Goal: Information Seeking & Learning: Learn about a topic

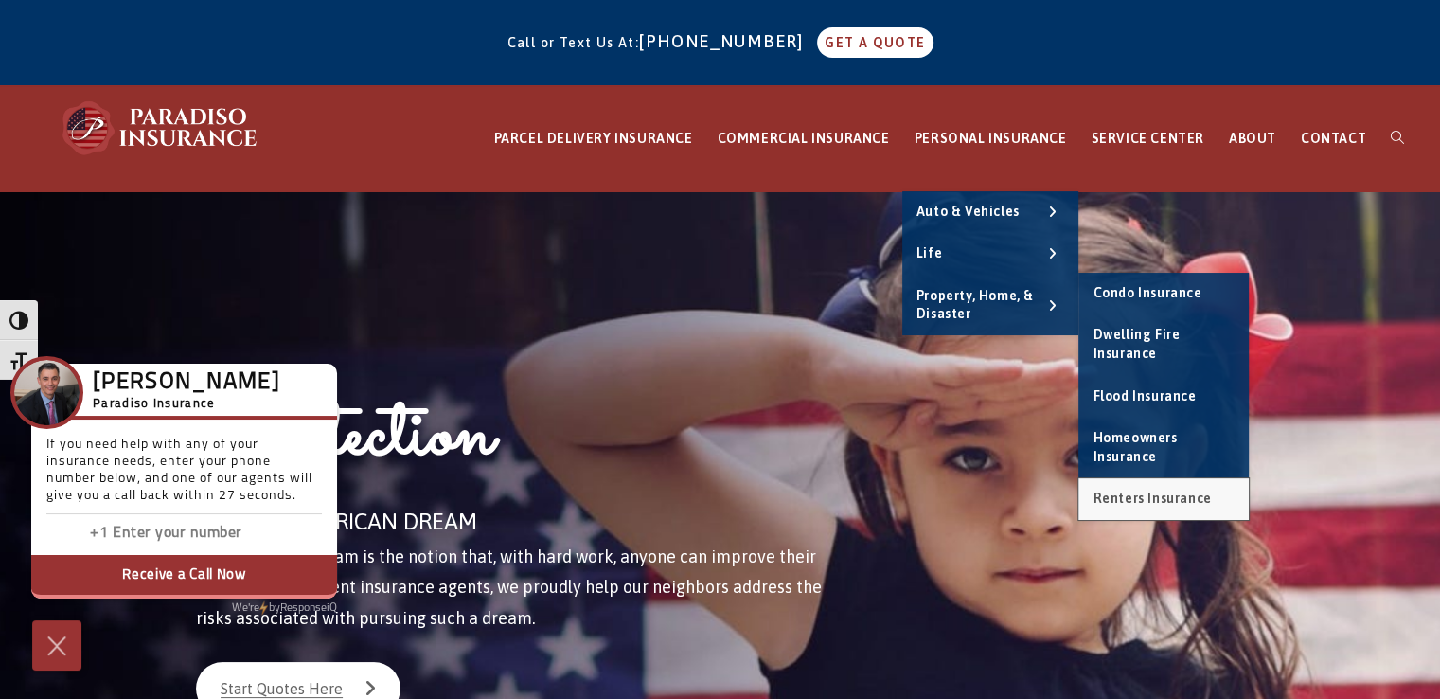
click at [1200, 490] on span "Renters Insurance" at bounding box center [1152, 497] width 118 height 15
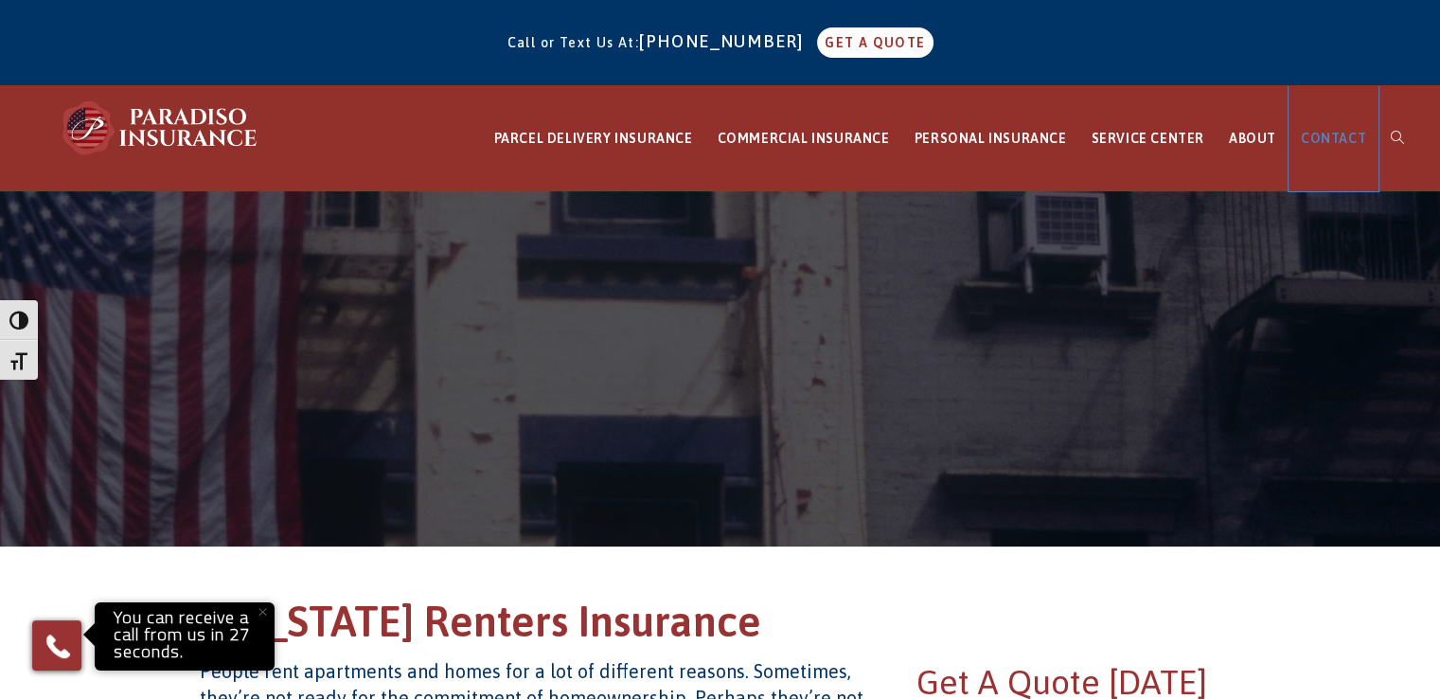
click at [1347, 130] on link "CONTACT" at bounding box center [1334, 138] width 90 height 105
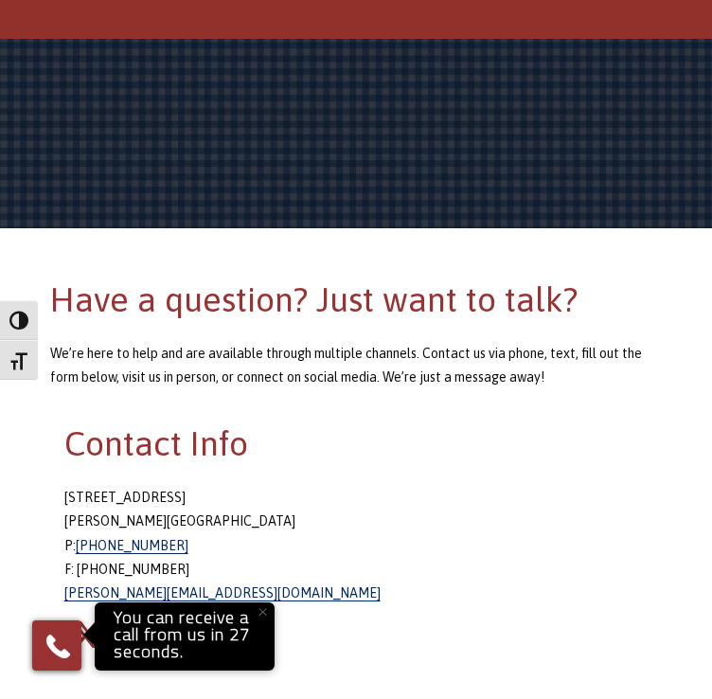
scroll to position [193, 0]
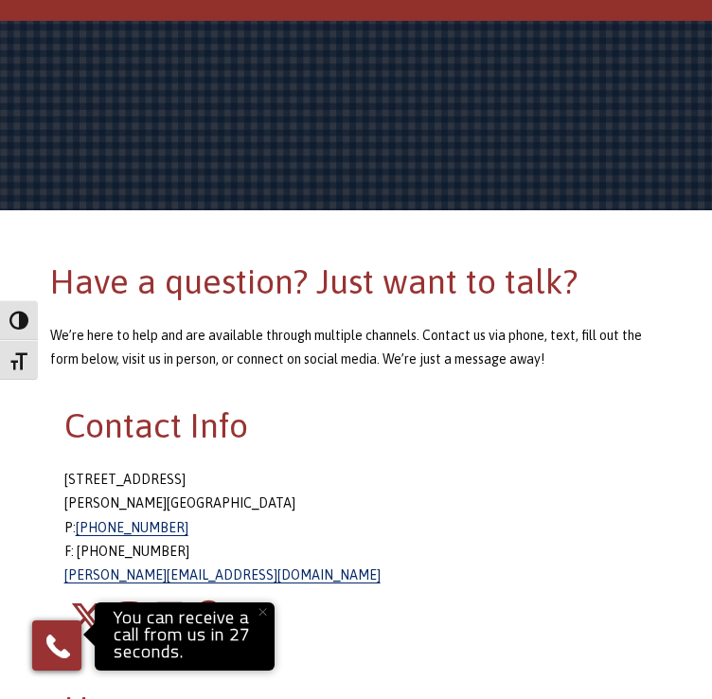
drag, startPoint x: 711, startPoint y: 129, endPoint x: 717, endPoint y: 92, distance: 37.4
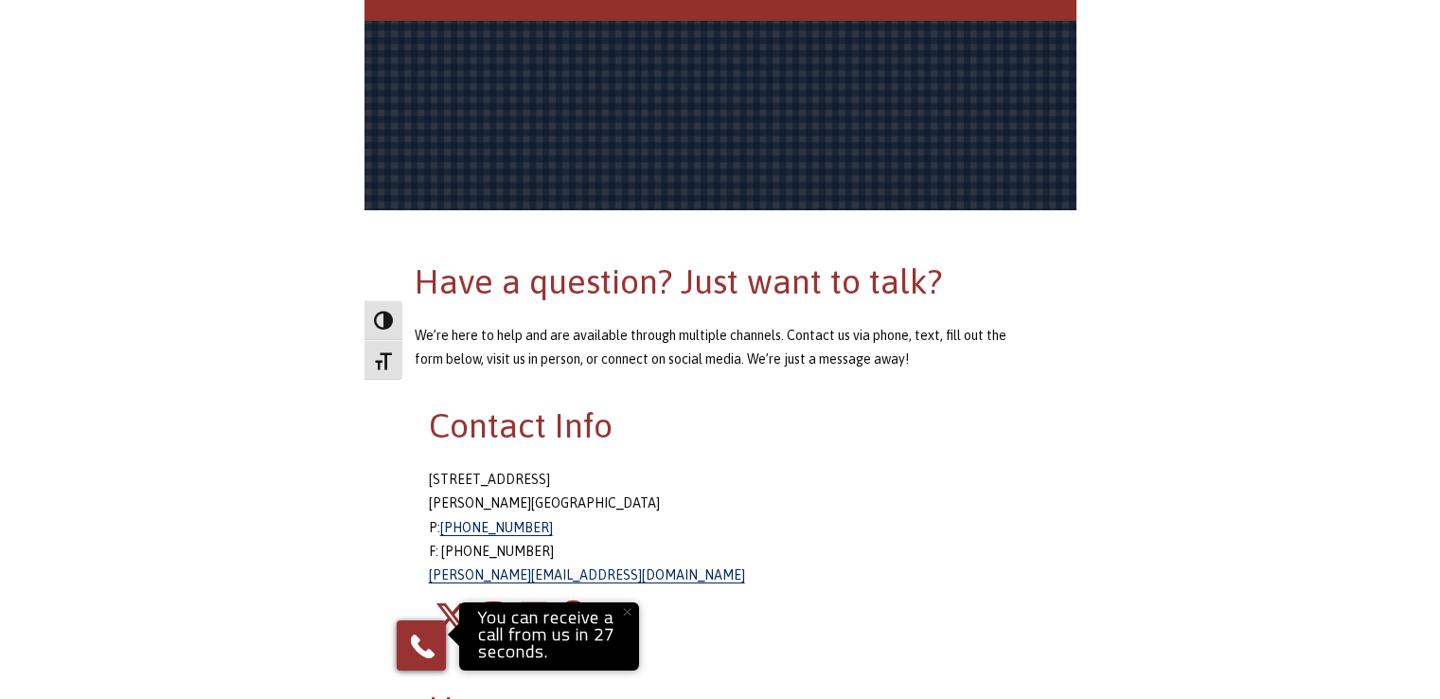
scroll to position [0, 0]
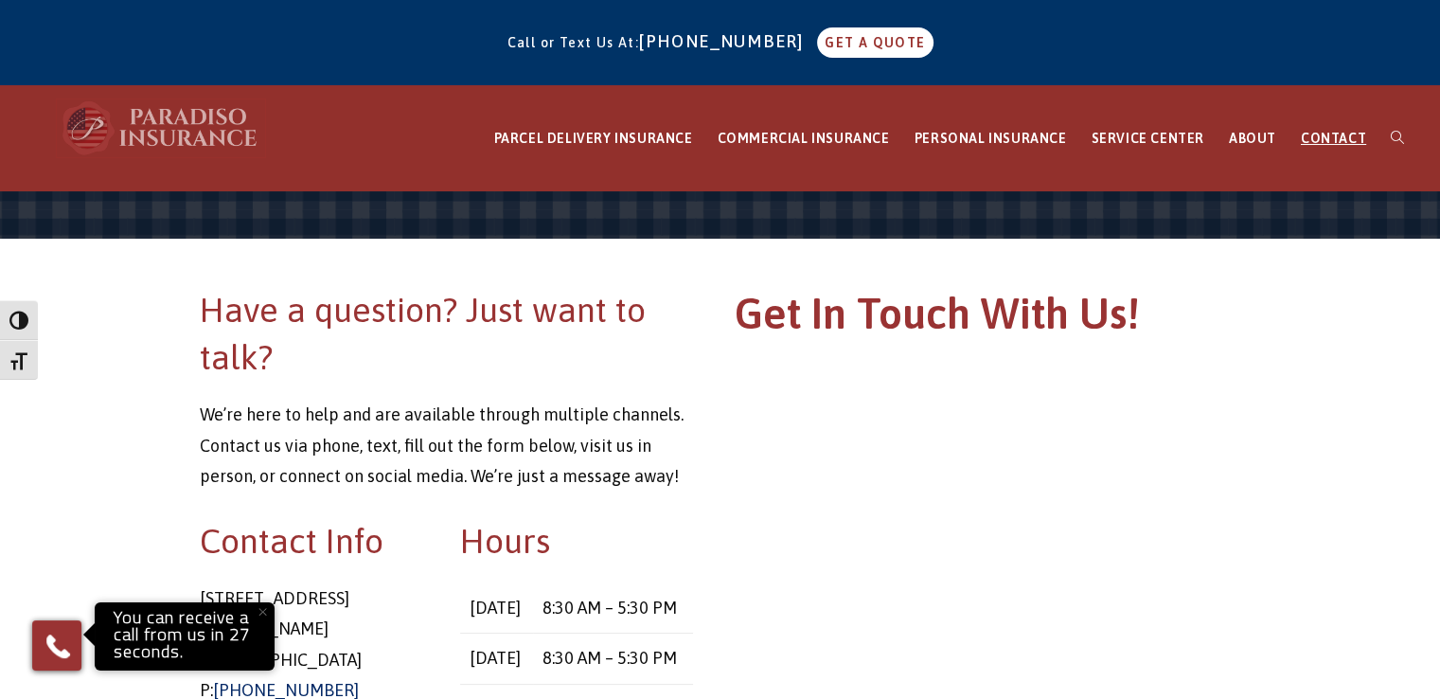
click at [191, 124] on img at bounding box center [161, 127] width 208 height 57
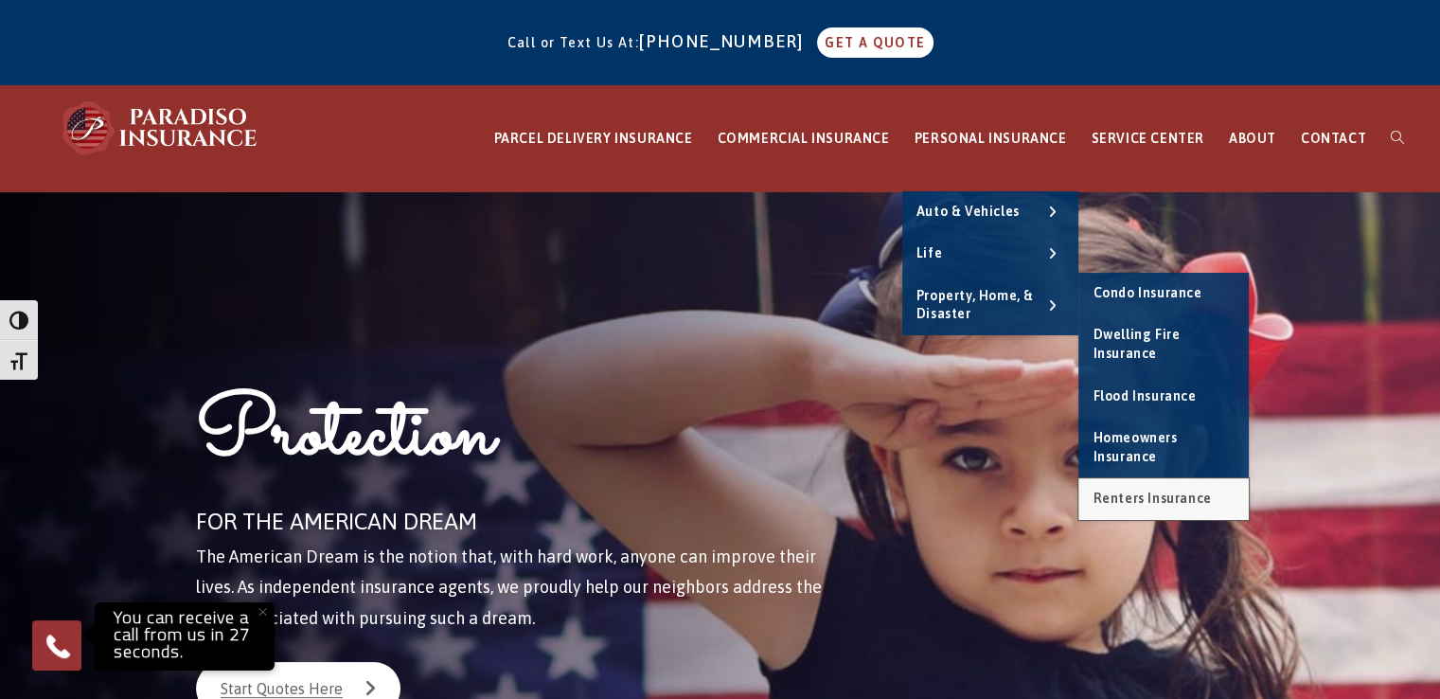
click at [1160, 501] on span "Renters Insurance" at bounding box center [1152, 497] width 118 height 15
